Goal: Task Accomplishment & Management: Manage account settings

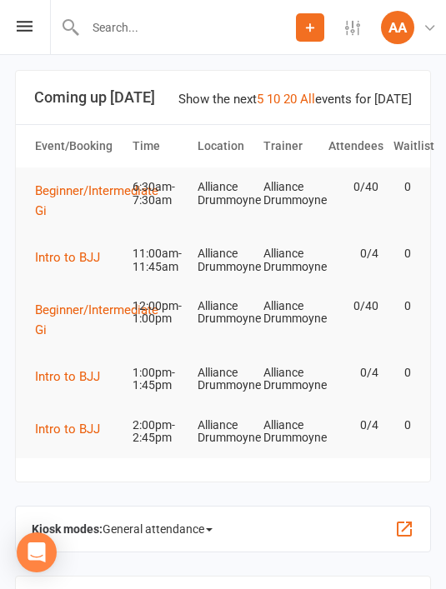
click at [32, 41] on div "Prospect Member Non-attending contact Class / event Appointment Grading event T…" at bounding box center [223, 27] width 446 height 55
click at [29, 28] on icon at bounding box center [25, 26] width 16 height 11
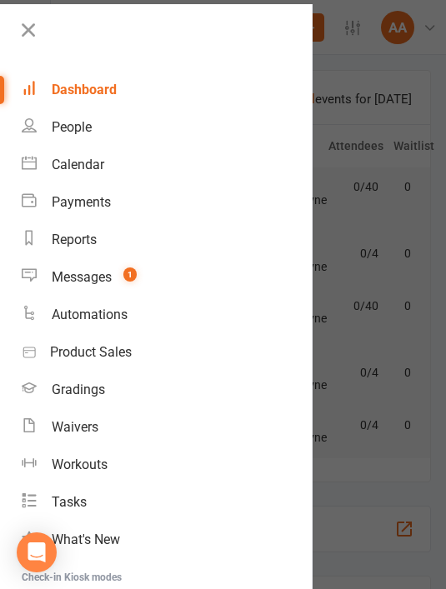
click at [132, 275] on span "1" at bounding box center [129, 274] width 13 height 14
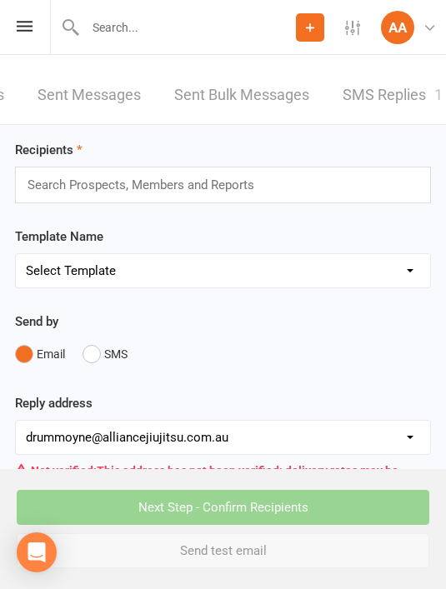
scroll to position [0, 209]
click at [394, 101] on link "SMS Replies 1" at bounding box center [393, 95] width 100 height 57
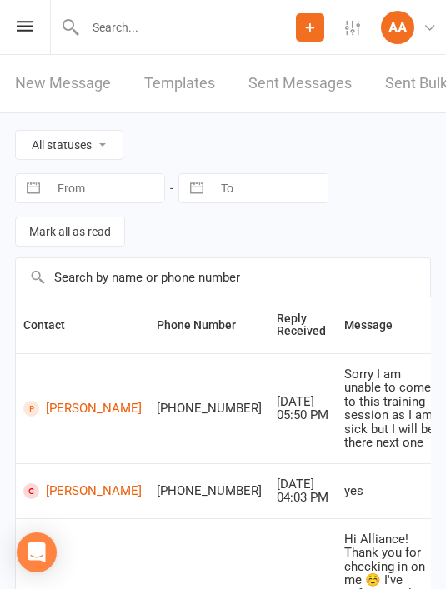
click at [42, 34] on div "Prospect Member Non-attending contact Class / event Appointment Grading event T…" at bounding box center [223, 27] width 446 height 55
click at [32, 42] on div "Prospect Member Non-attending contact Class / event Appointment Grading event T…" at bounding box center [223, 27] width 446 height 55
click at [30, 30] on icon at bounding box center [25, 26] width 16 height 11
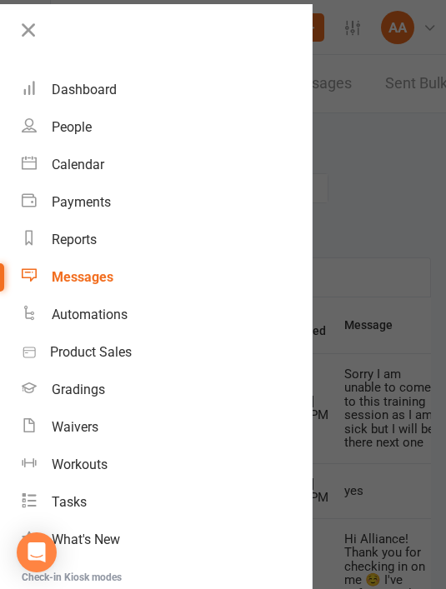
click at [101, 97] on div "Dashboard" at bounding box center [84, 90] width 65 height 16
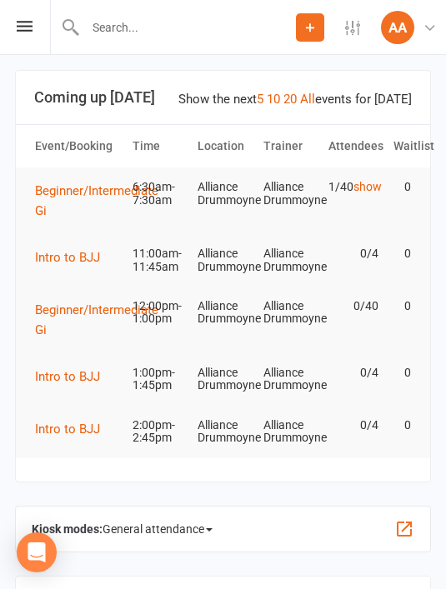
click at [27, 29] on icon at bounding box center [25, 26] width 16 height 11
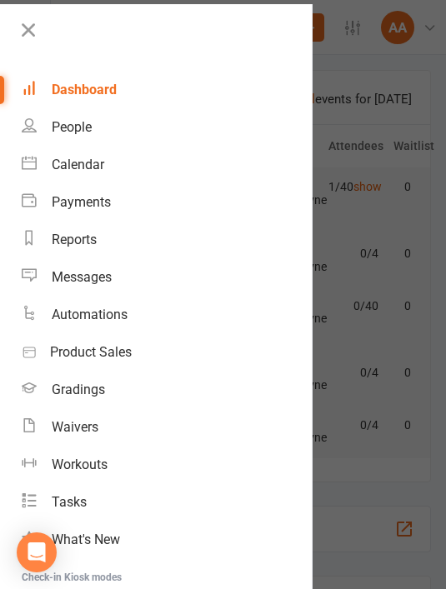
click at [96, 322] on link "Automations" at bounding box center [167, 314] width 290 height 37
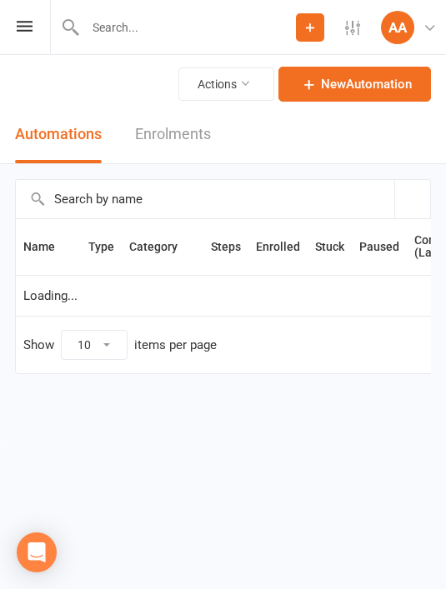
select select "25"
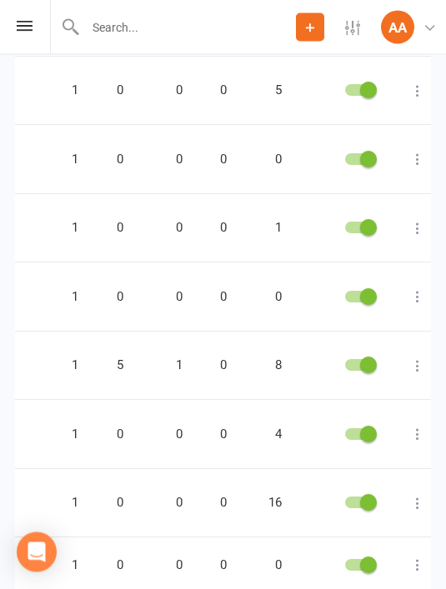
scroll to position [0, 219]
click at [413, 289] on icon at bounding box center [417, 297] width 17 height 17
click at [367, 317] on link "Edit" at bounding box center [339, 318] width 165 height 33
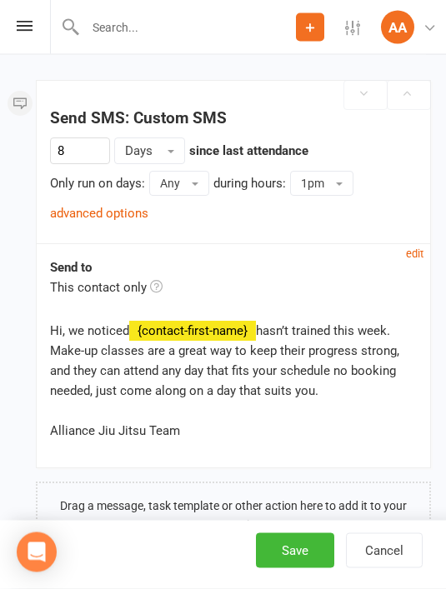
scroll to position [864, 0]
click at [397, 568] on button "Cancel" at bounding box center [384, 550] width 77 height 35
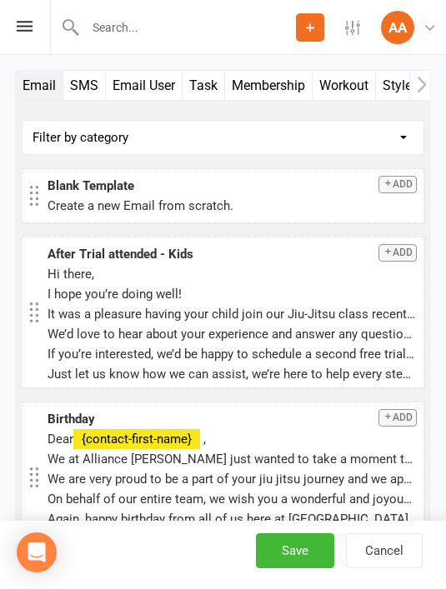
select select "25"
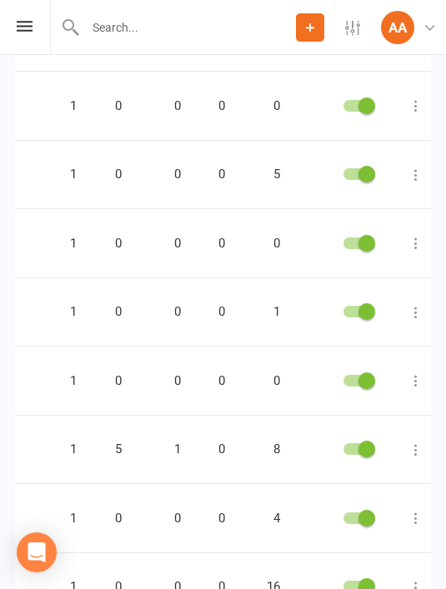
scroll to position [0, 219]
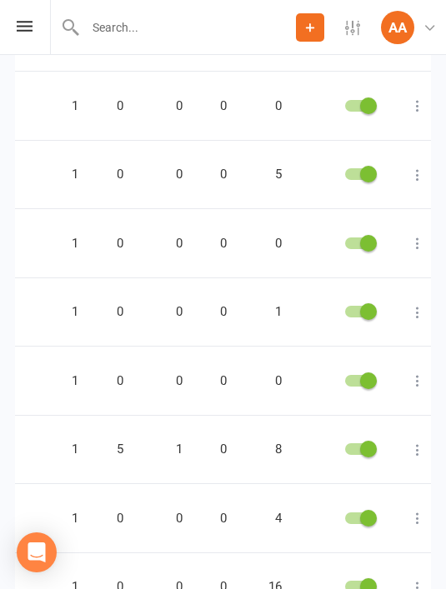
click at [413, 441] on icon at bounding box center [417, 449] width 17 height 17
click at [369, 473] on link "Edit" at bounding box center [339, 469] width 165 height 33
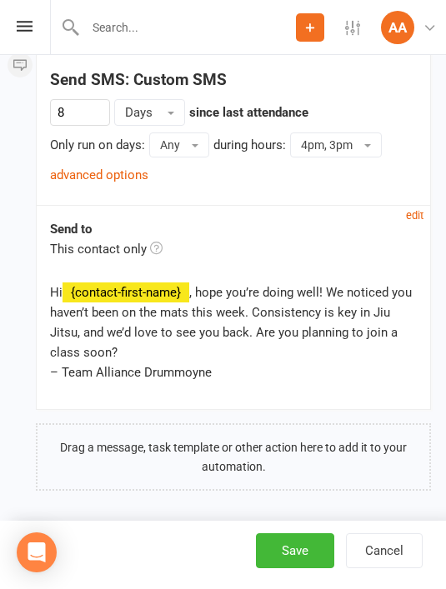
scroll to position [910, 0]
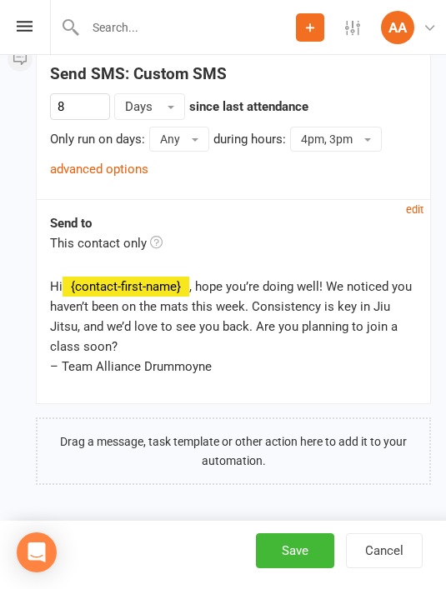
click at [388, 568] on button "Cancel" at bounding box center [384, 550] width 77 height 35
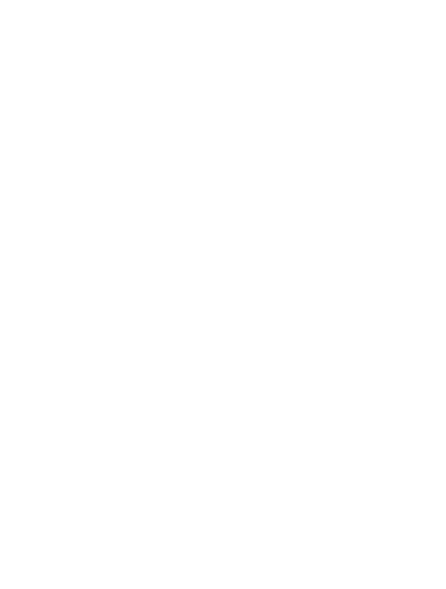
select select "25"
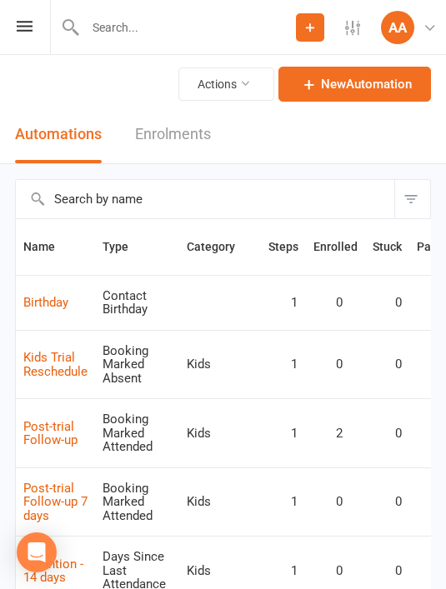
click at [41, 29] on div "Prospect Member Non-attending contact Class / event Appointment Grading event T…" at bounding box center [223, 27] width 446 height 55
click at [25, 29] on icon at bounding box center [25, 26] width 16 height 11
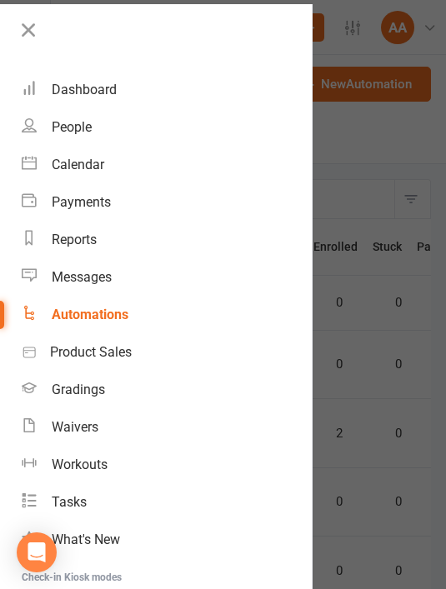
click at [90, 96] on div "Dashboard" at bounding box center [84, 90] width 65 height 16
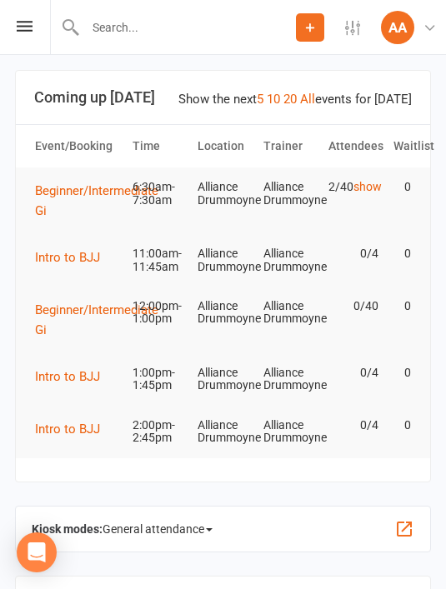
click at [365, 193] on link "show" at bounding box center [367, 186] width 28 height 13
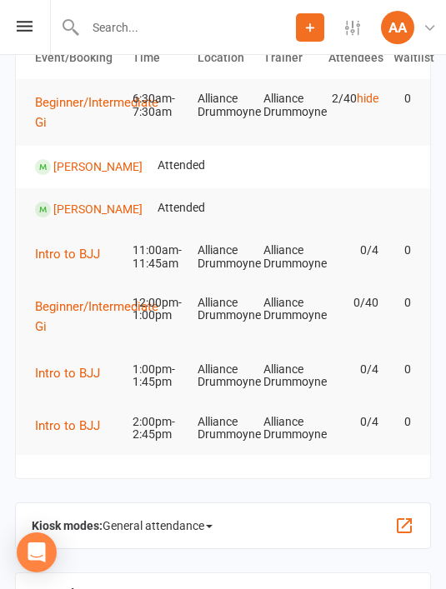
scroll to position [91, 0]
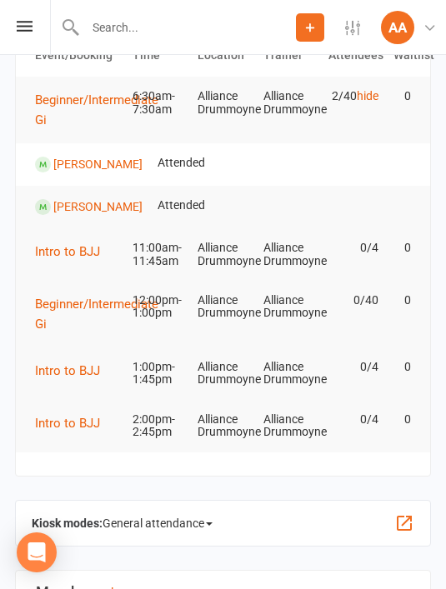
click at [201, 516] on span "General attendance" at bounding box center [157, 523] width 110 height 27
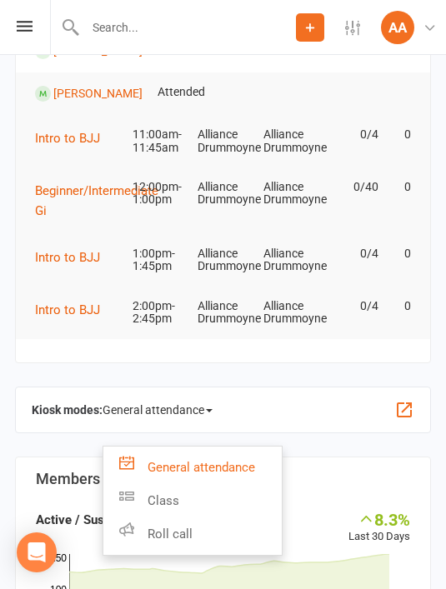
scroll to position [206, 0]
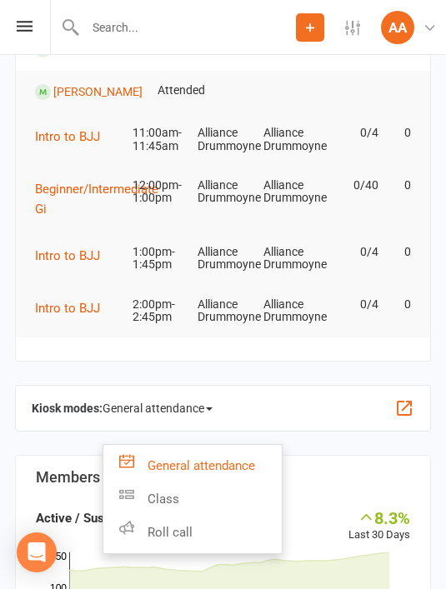
click at [204, 536] on link "Roll call" at bounding box center [192, 532] width 178 height 33
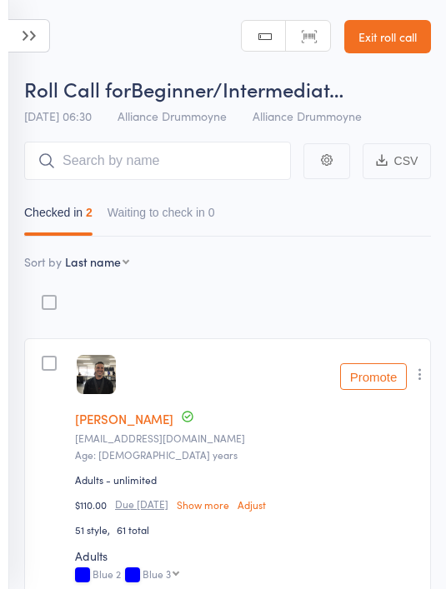
click at [406, 50] on link "Exit roll call" at bounding box center [387, 36] width 87 height 33
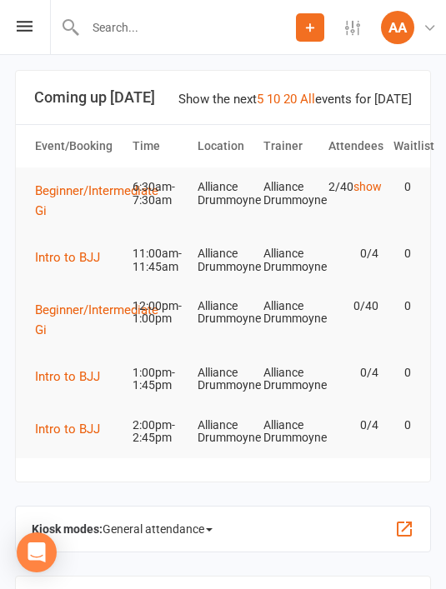
click at [28, 30] on icon at bounding box center [25, 26] width 16 height 11
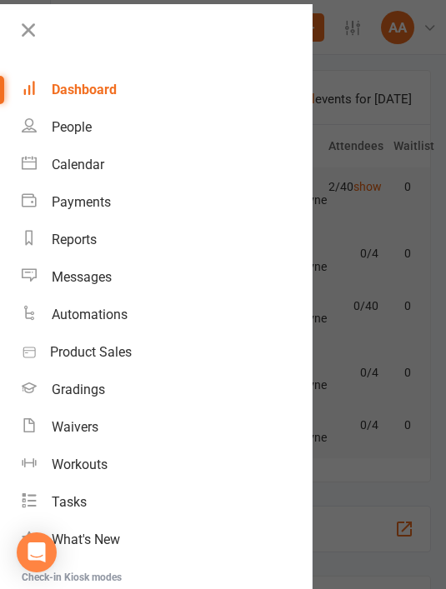
click at [90, 391] on div "Gradings" at bounding box center [78, 389] width 53 height 16
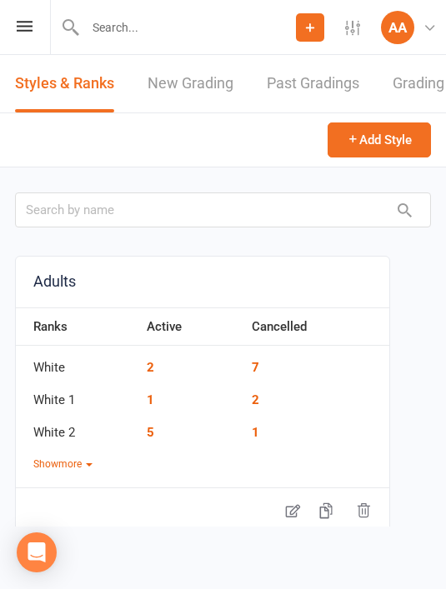
click at [221, 82] on link "New Grading" at bounding box center [190, 83] width 86 height 57
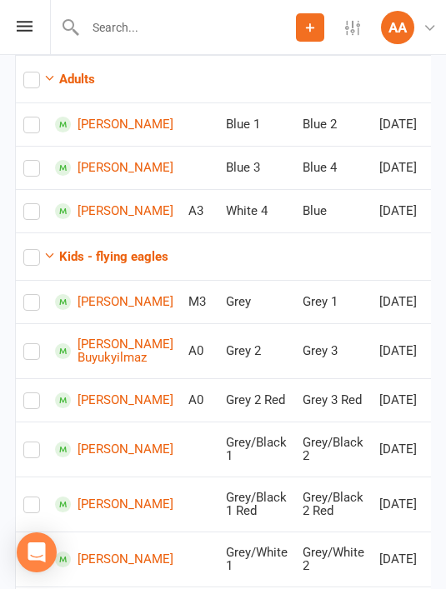
scroll to position [316, 0]
click at [61, 264] on strong "Kids - flying eagles" at bounding box center [113, 256] width 109 height 15
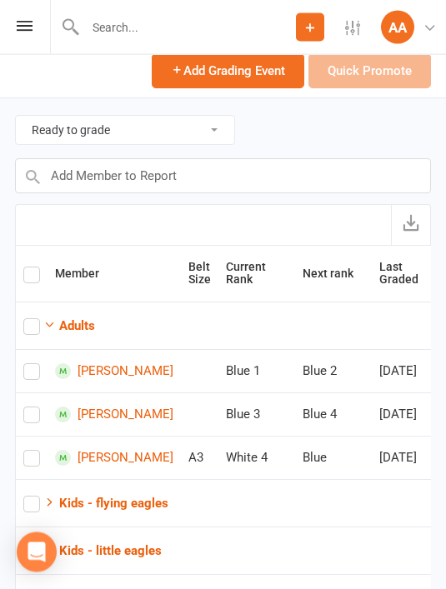
scroll to position [0, 0]
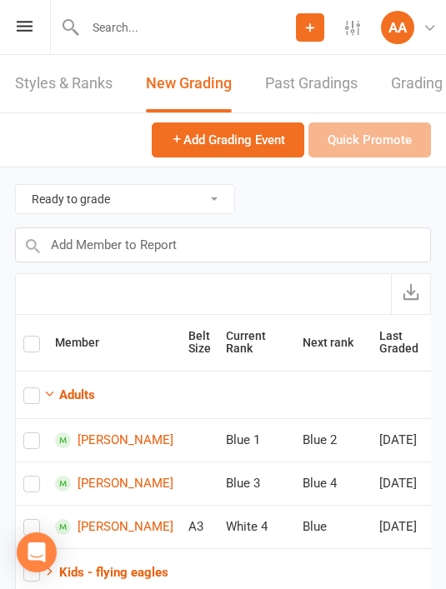
click at [82, 394] on strong "Adults" at bounding box center [77, 394] width 36 height 15
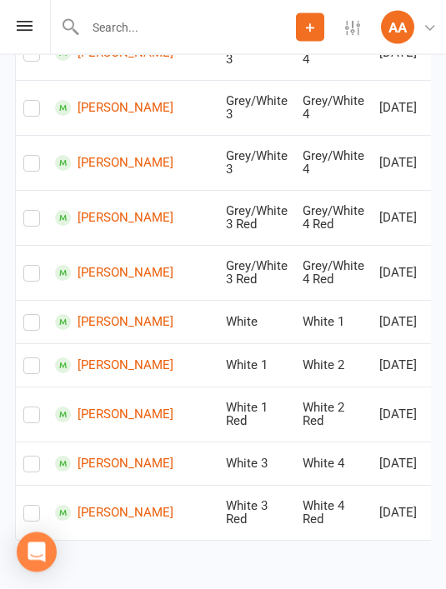
scroll to position [755, 0]
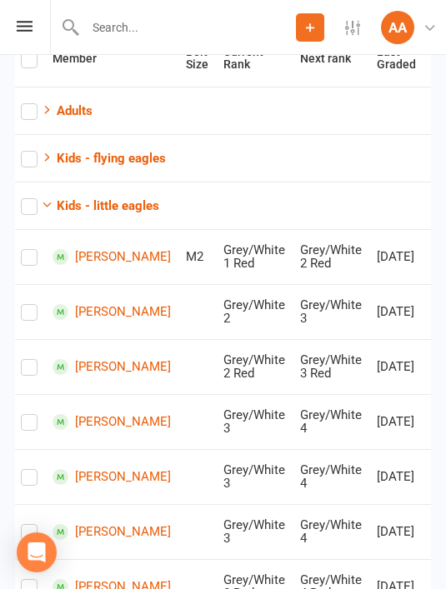
scroll to position [97, 0]
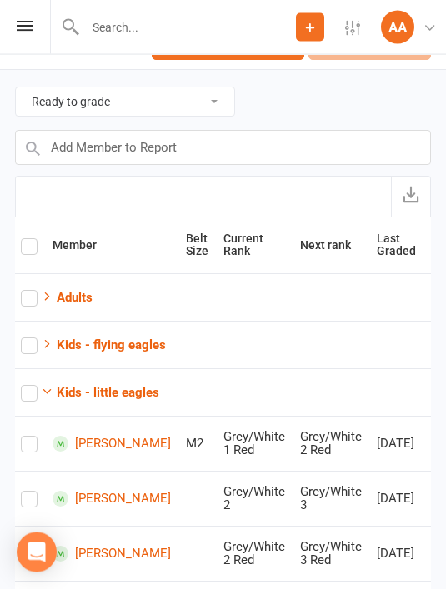
click at [52, 398] on button "Kids - little eagles" at bounding box center [100, 393] width 118 height 20
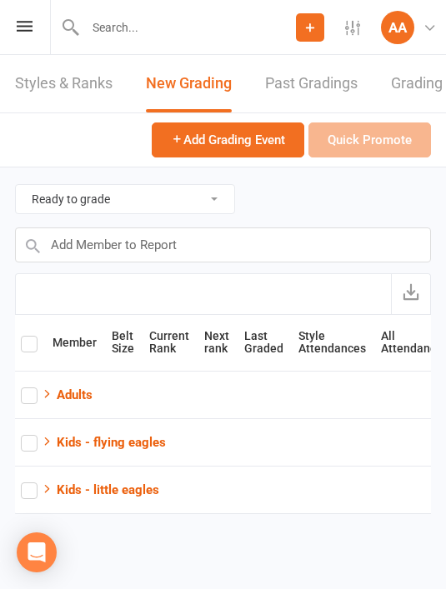
click at [70, 441] on strong "Kids - flying eagles" at bounding box center [111, 442] width 109 height 15
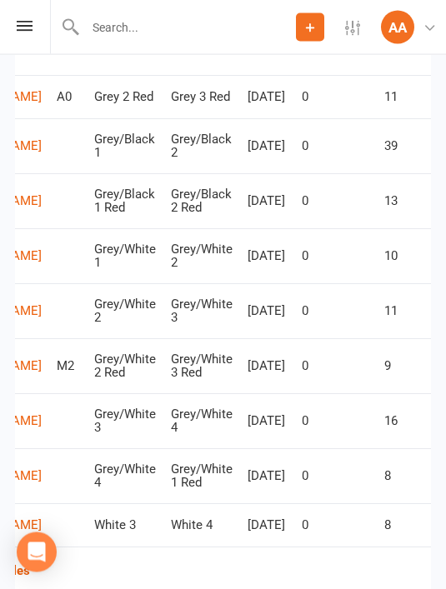
scroll to position [0, 130]
